Goal: Check status: Check status

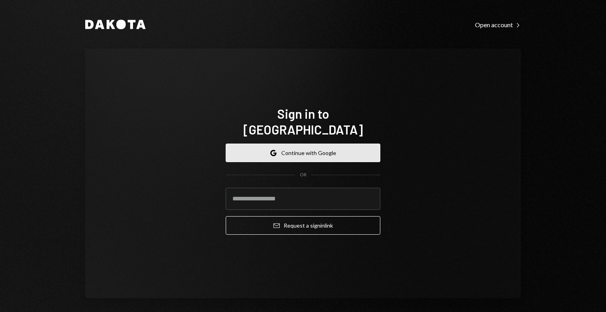
click at [275, 144] on button "Google Continue with Google" at bounding box center [303, 153] width 155 height 19
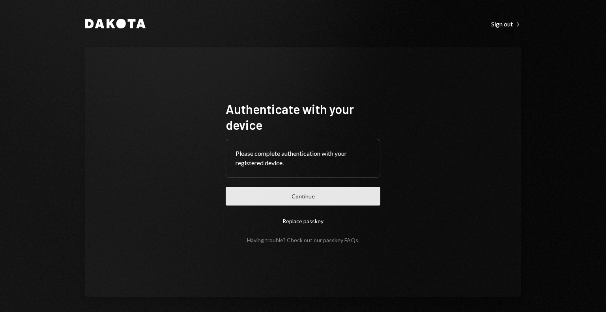
click at [280, 194] on button "Continue" at bounding box center [303, 196] width 155 height 19
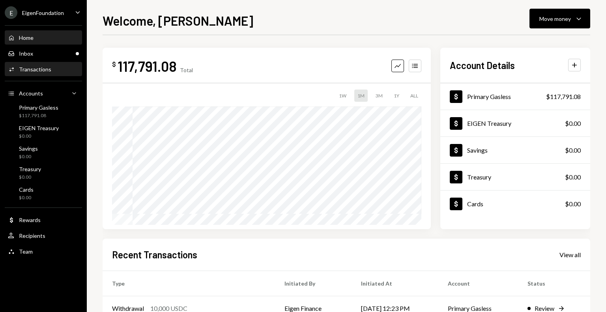
click at [43, 73] on div "Activities Transactions" at bounding box center [43, 69] width 71 height 13
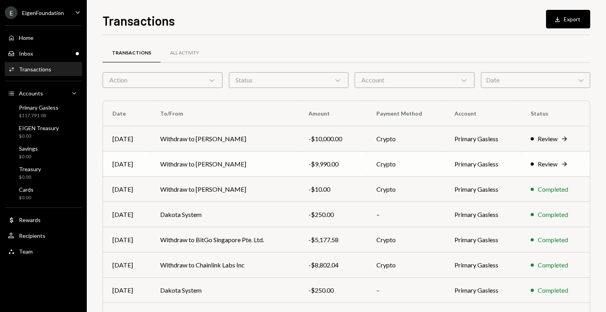
click at [538, 163] on div "Review" at bounding box center [548, 163] width 20 height 9
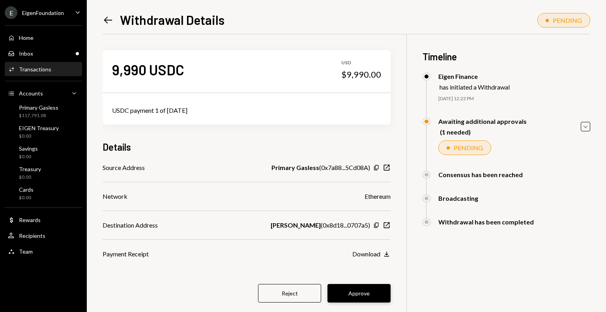
click at [369, 288] on button "Approve" at bounding box center [358, 293] width 63 height 19
